Goal: Check status: Check status

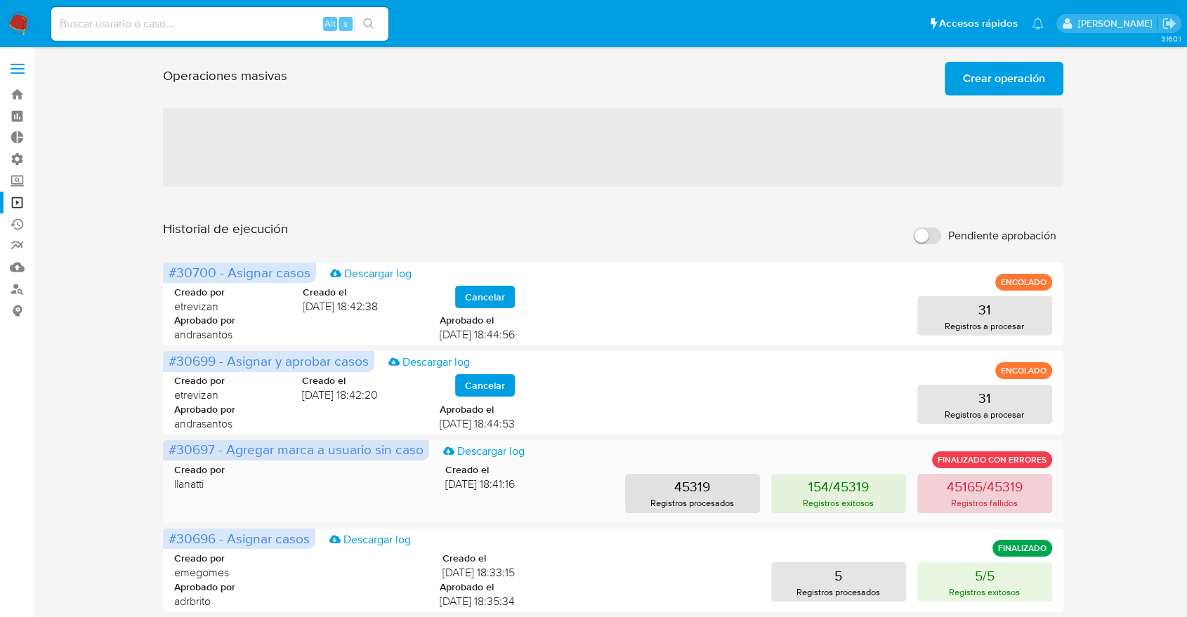
click at [960, 496] on p "45165/45319" at bounding box center [985, 487] width 76 height 20
click at [70, 207] on div "Operaciones masivas Crear operación Sólo puede haber hasta un máximo de 5 opera…" at bounding box center [613, 623] width 1125 height 1134
click at [74, 203] on div "Operaciones masivas Crear operación Sólo puede haber hasta un máximo de 5 opera…" at bounding box center [613, 623] width 1125 height 1134
click at [73, 195] on div "Operaciones masivas Crear operación Sólo puede haber hasta un máximo de 5 opera…" at bounding box center [613, 623] width 1125 height 1134
click at [74, 203] on div "Operaciones masivas Crear operación Sólo puede haber hasta un máximo de 5 opera…" at bounding box center [613, 623] width 1125 height 1134
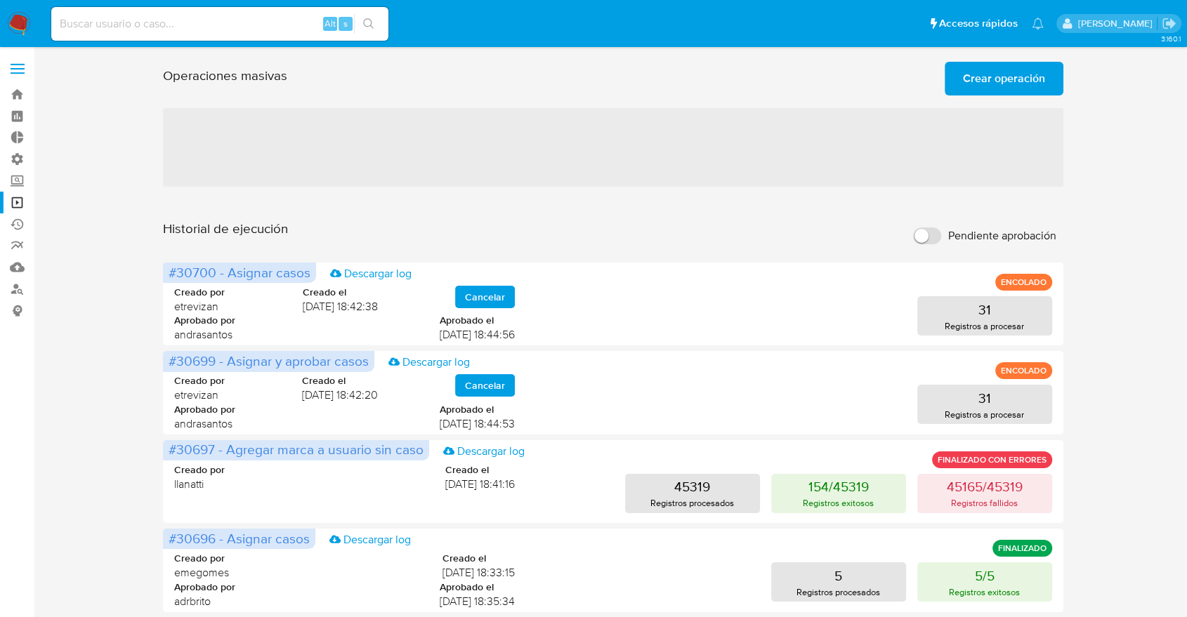
click at [74, 203] on div "Operaciones masivas Crear operación Sólo puede haber hasta un máximo de 5 opera…" at bounding box center [613, 623] width 1125 height 1134
click at [75, 212] on div "Operaciones masivas Crear operación Sólo puede haber hasta un máximo de 5 opera…" at bounding box center [613, 623] width 1125 height 1134
click at [0, 277] on section "Bandeja Tablero Tablero Externo Administración Reglas Roles Usuarios Equipos Co…" at bounding box center [593, 625] width 1187 height 1250
click at [0, 277] on aside "Bandeja Tablero Tablero Externo Administración Reglas Roles Usuarios Equipos Co…" at bounding box center [17, 625] width 34 height 1250
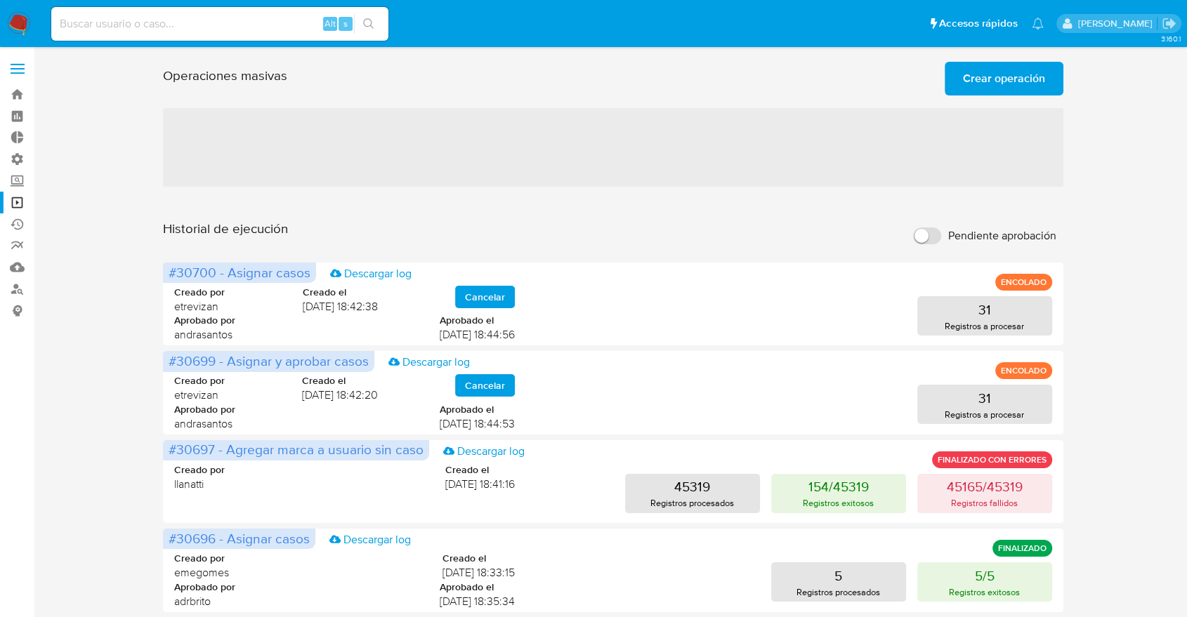
click at [112, 122] on div "Operaciones masivas Crear operación Sólo puede haber hasta un máximo de 5 opera…" at bounding box center [613, 623] width 1125 height 1134
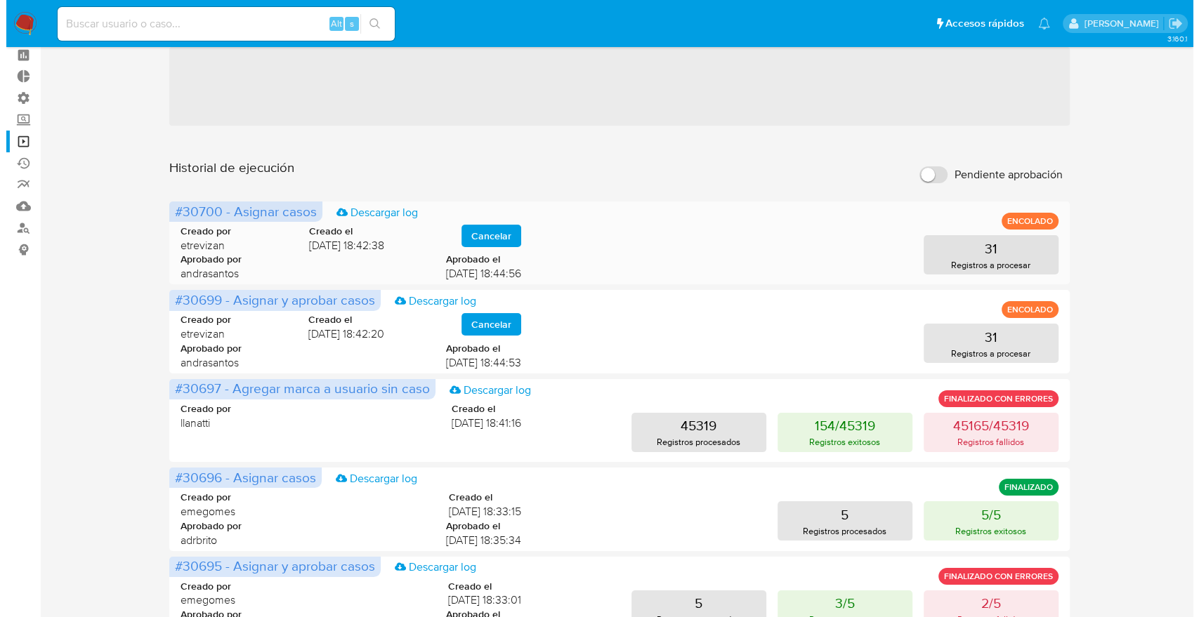
scroll to position [37, 0]
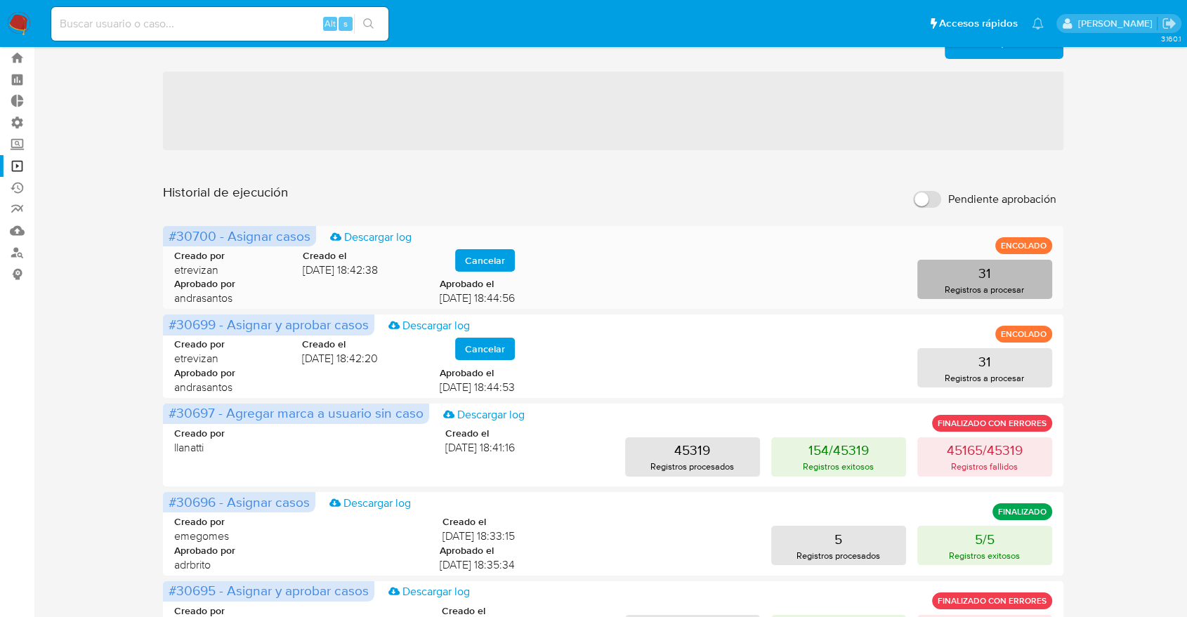
click at [987, 268] on p "31" at bounding box center [985, 273] width 13 height 20
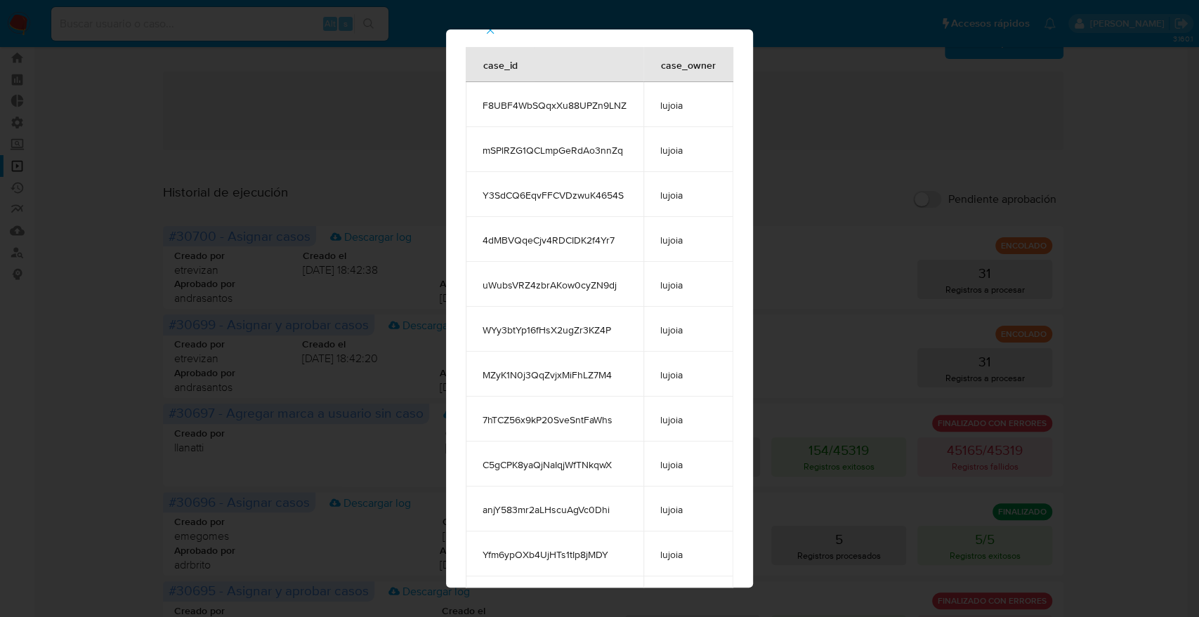
scroll to position [0, 0]
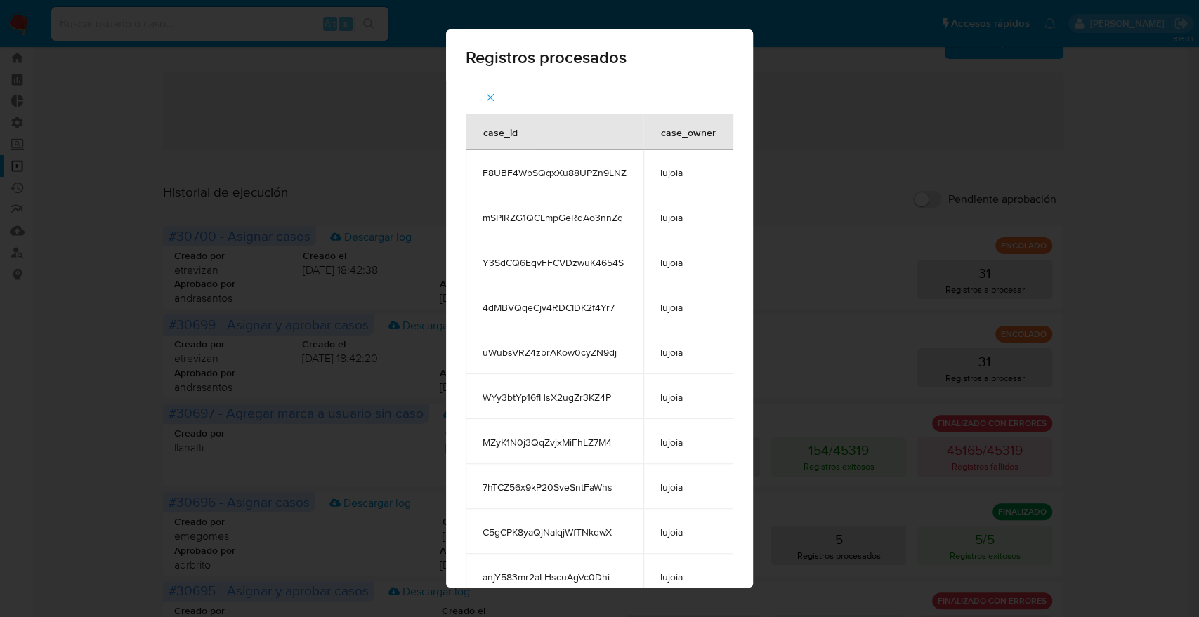
click at [597, 176] on span "F8UBF4WbSQqxXu88UPZn9LNZ" at bounding box center [555, 172] width 144 height 13
click at [472, 86] on button "button" at bounding box center [490, 98] width 49 height 34
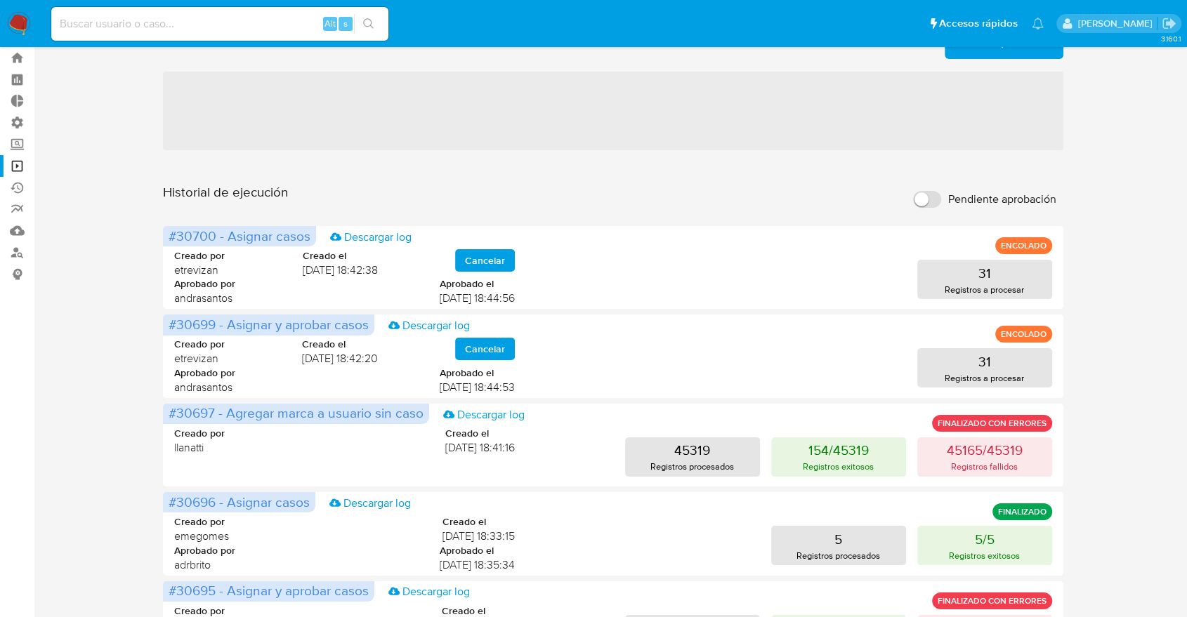
click at [482, 91] on span "‌" at bounding box center [613, 111] width 901 height 79
click at [983, 360] on p "31" at bounding box center [985, 362] width 13 height 20
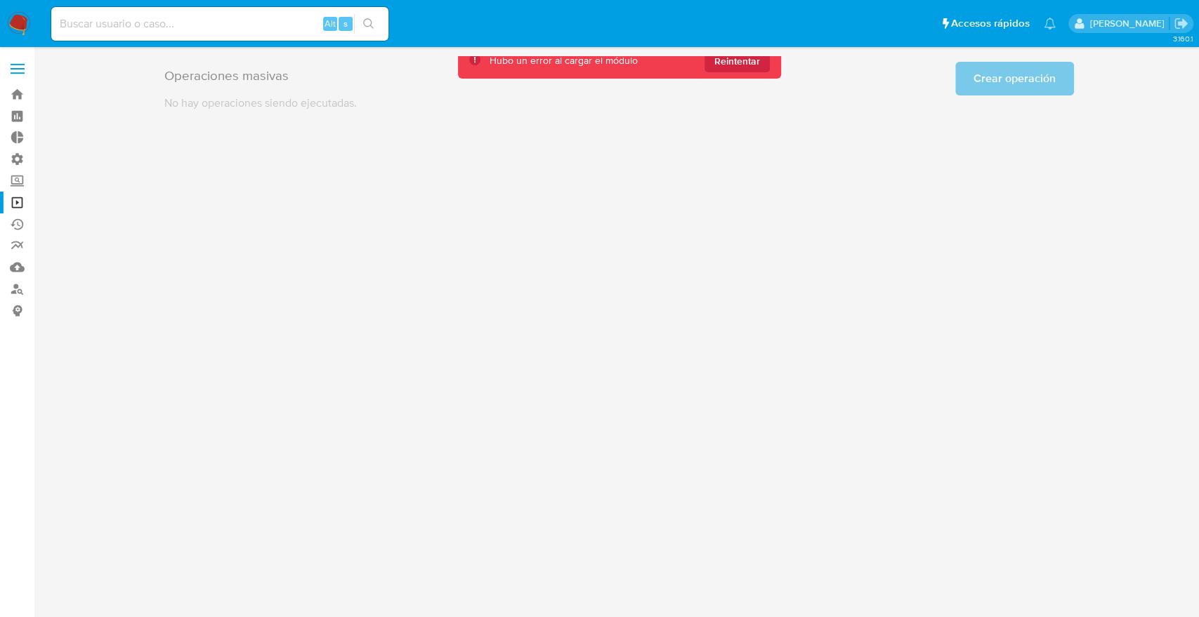
click at [388, 202] on div "3.160.1" at bounding box center [619, 332] width 1137 height 552
click at [733, 63] on span "Reintentar" at bounding box center [737, 61] width 46 height 22
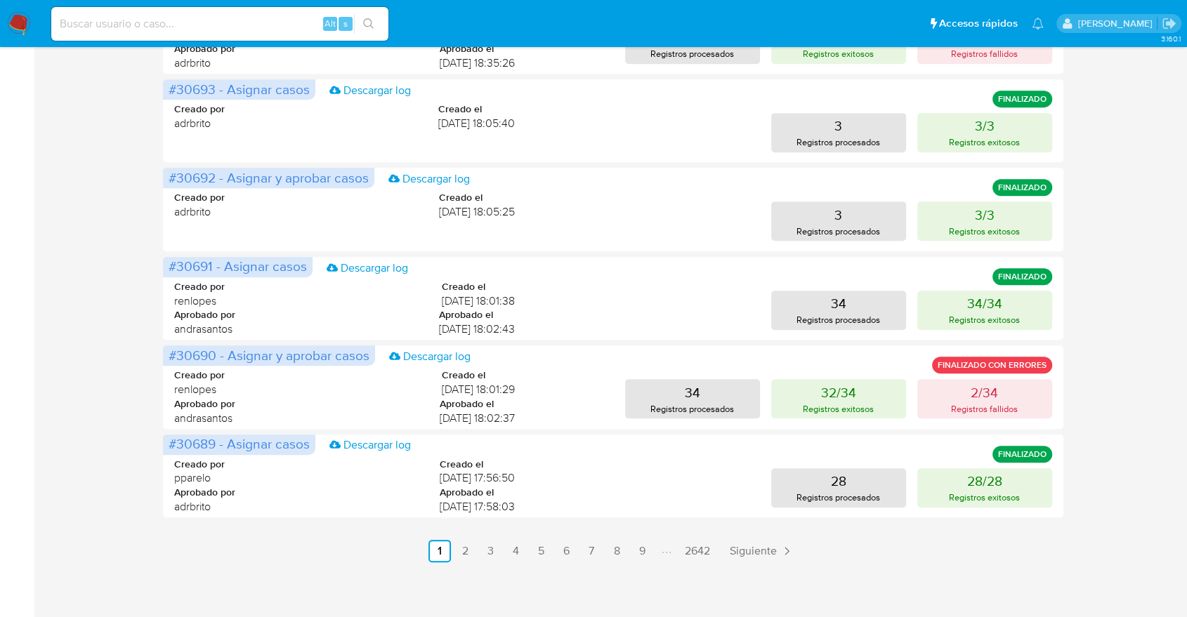
scroll to position [632, 0]
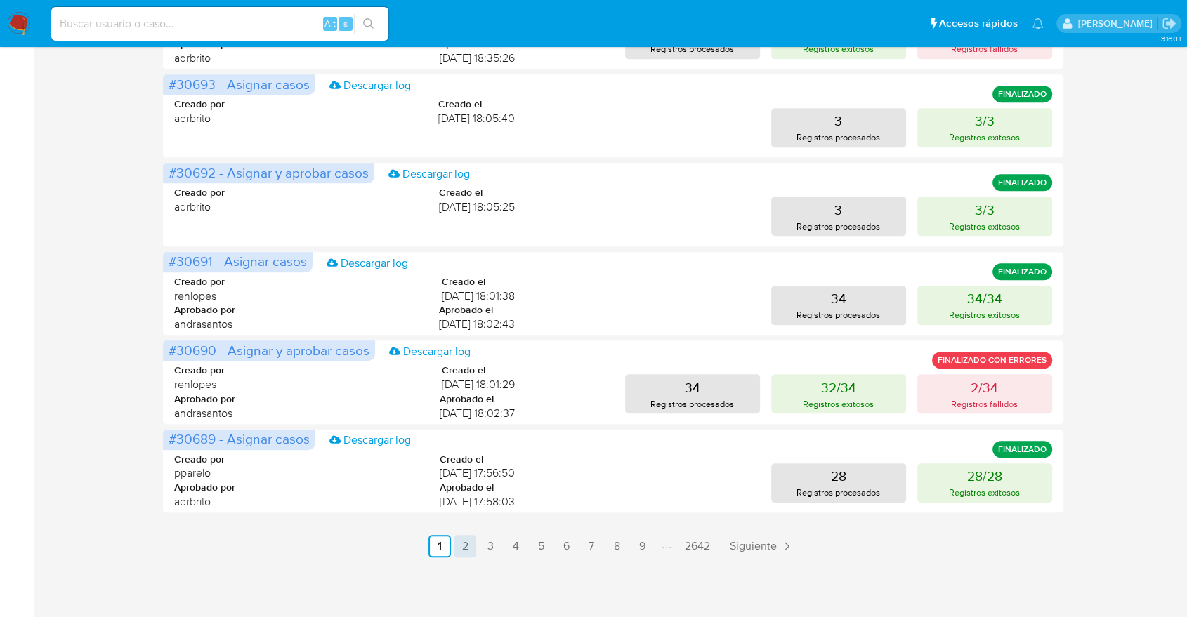
click at [466, 536] on link "2" at bounding box center [465, 546] width 22 height 22
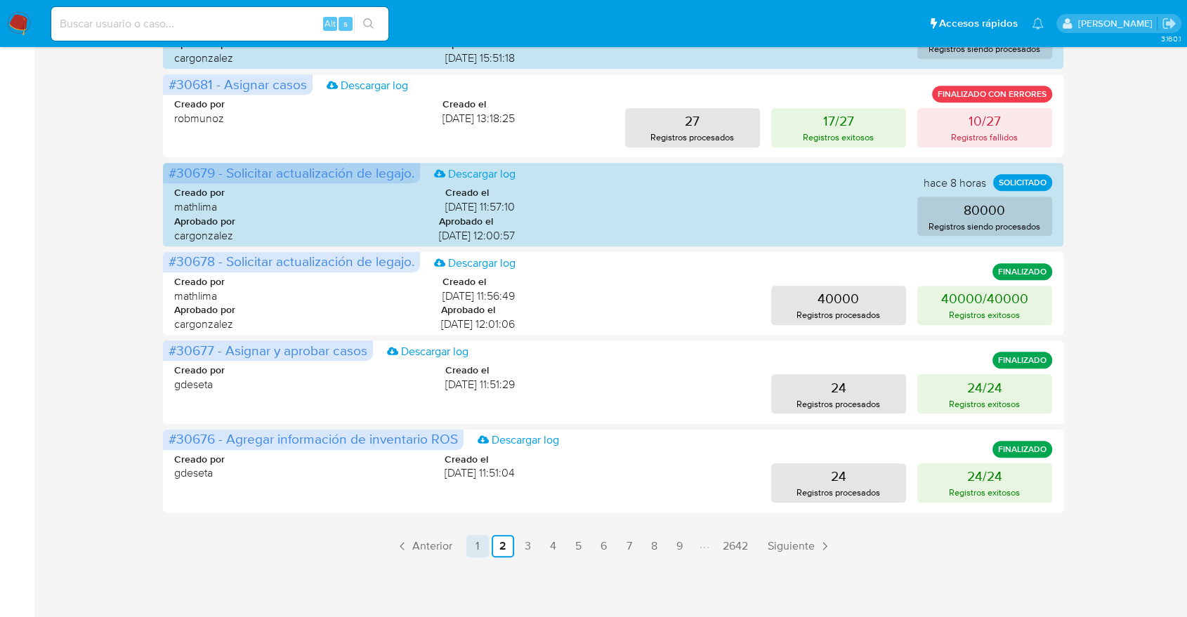
click at [472, 555] on link "1" at bounding box center [477, 546] width 22 height 22
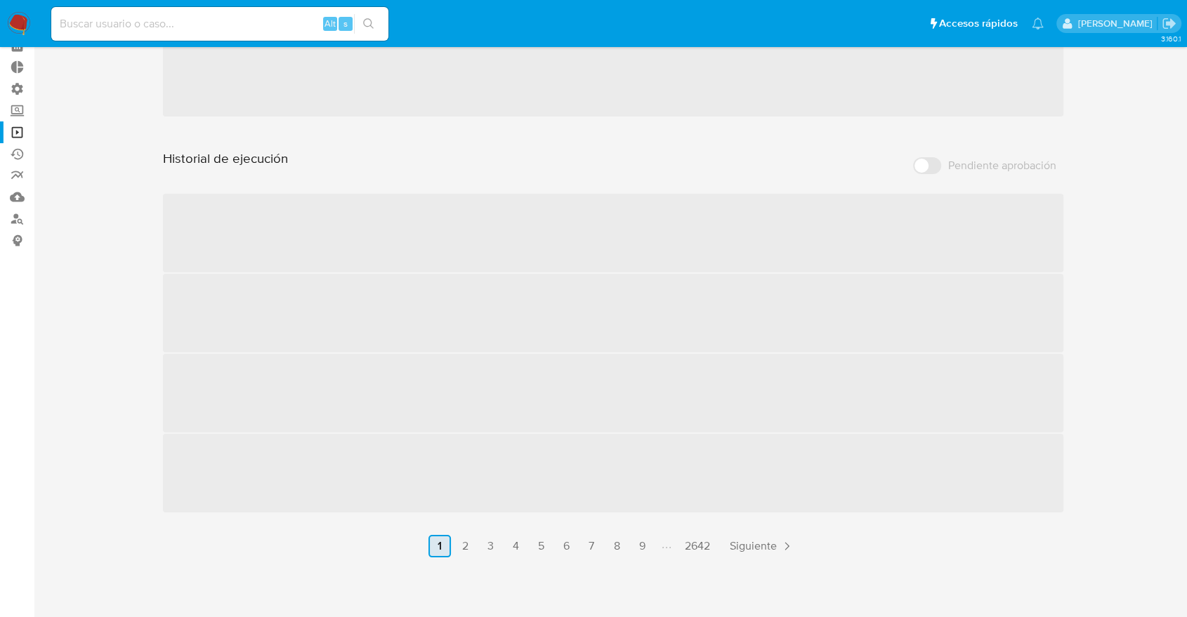
scroll to position [72, 0]
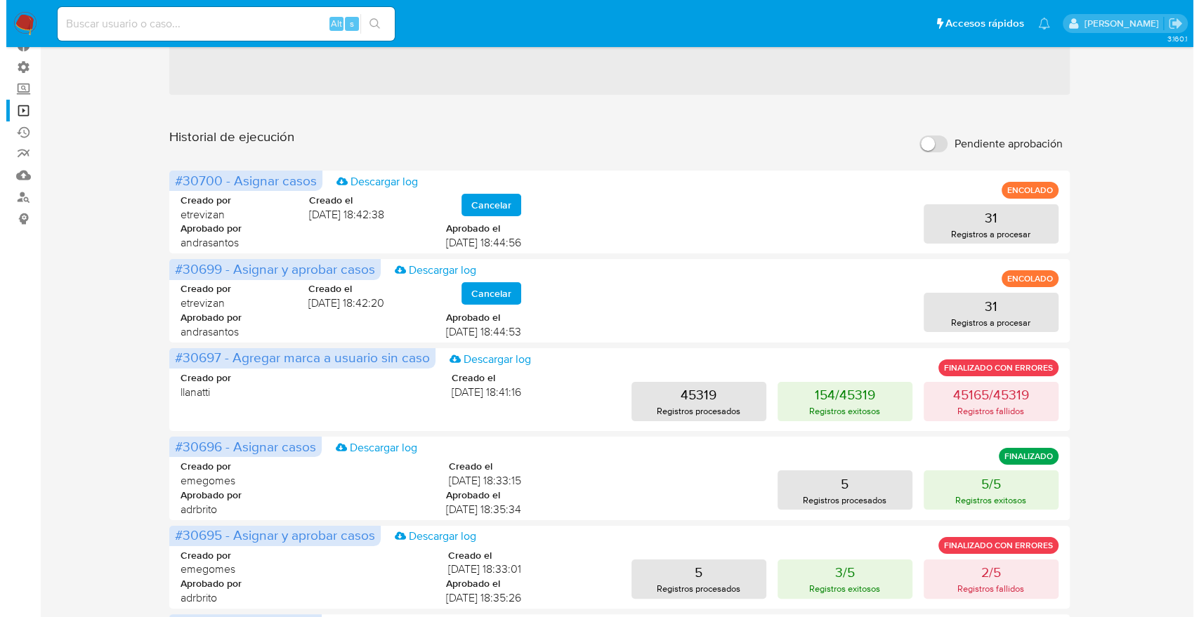
scroll to position [0, 0]
